Goal: Transaction & Acquisition: Purchase product/service

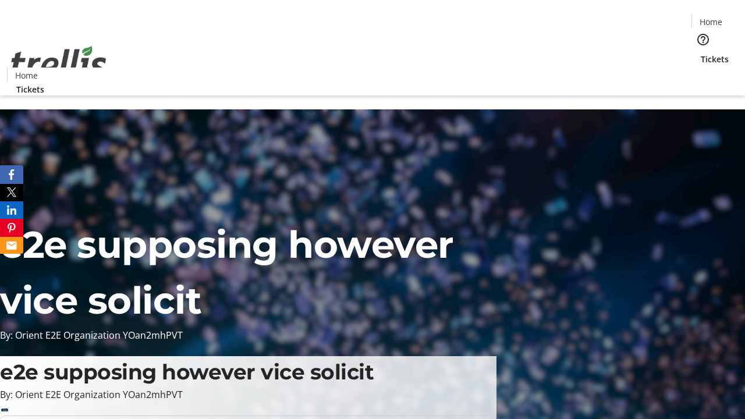
click at [701, 53] on span "Tickets" at bounding box center [715, 59] width 28 height 12
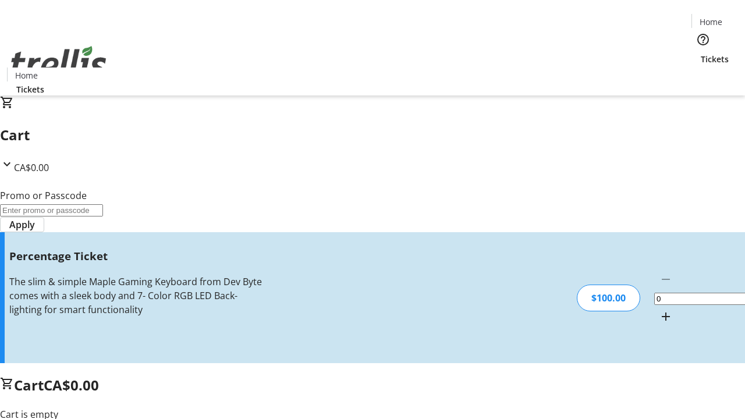
click at [659, 310] on mat-icon "Increment by one" at bounding box center [666, 317] width 14 height 14
type input "1"
type input "FOO"
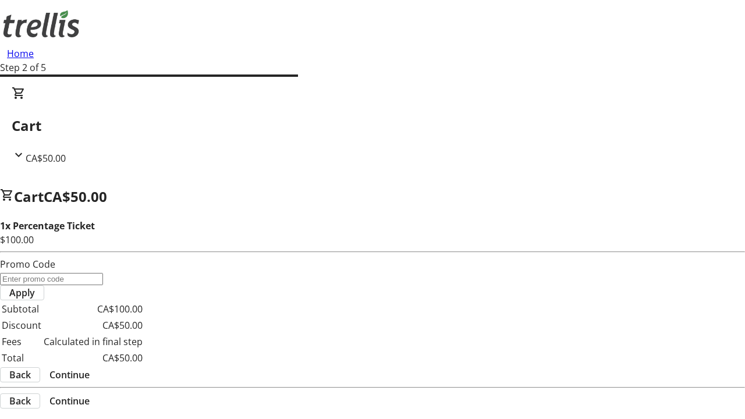
click at [90, 368] on span "Continue" at bounding box center [69, 375] width 40 height 14
